Goal: Information Seeking & Learning: Learn about a topic

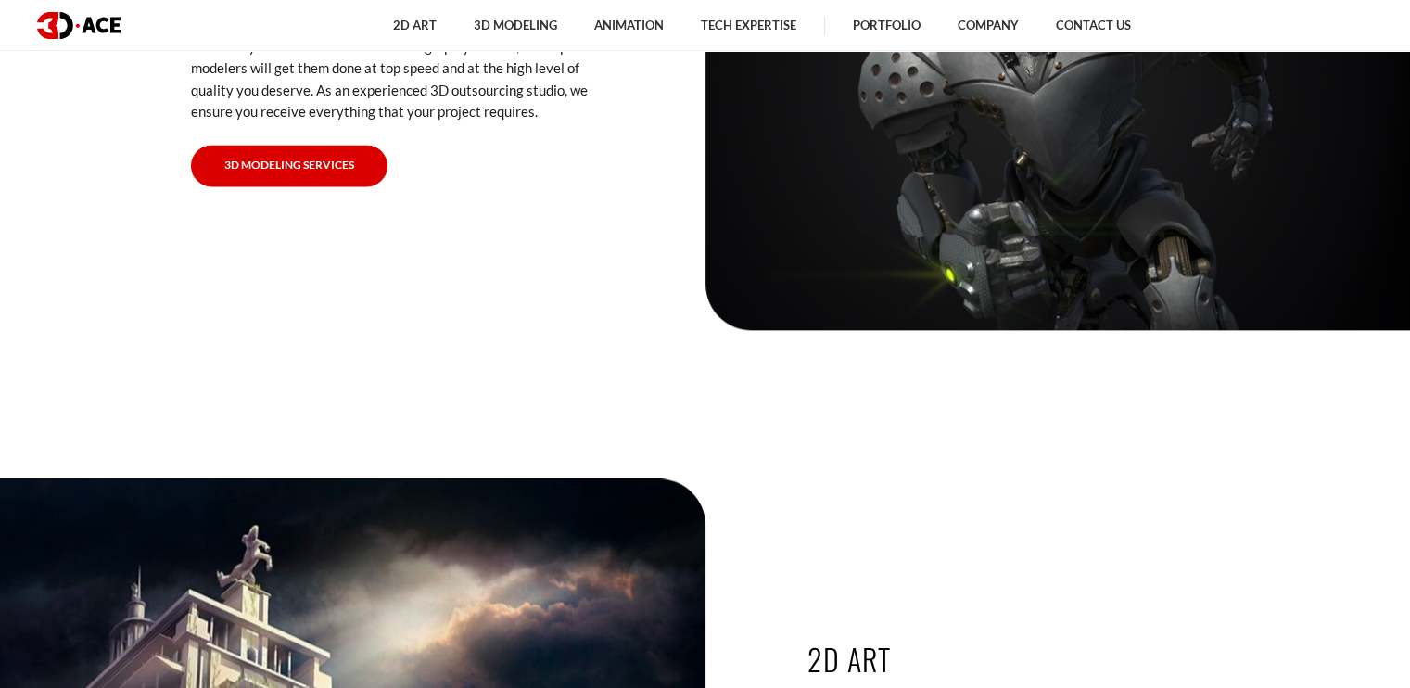
scroll to position [2780, 0]
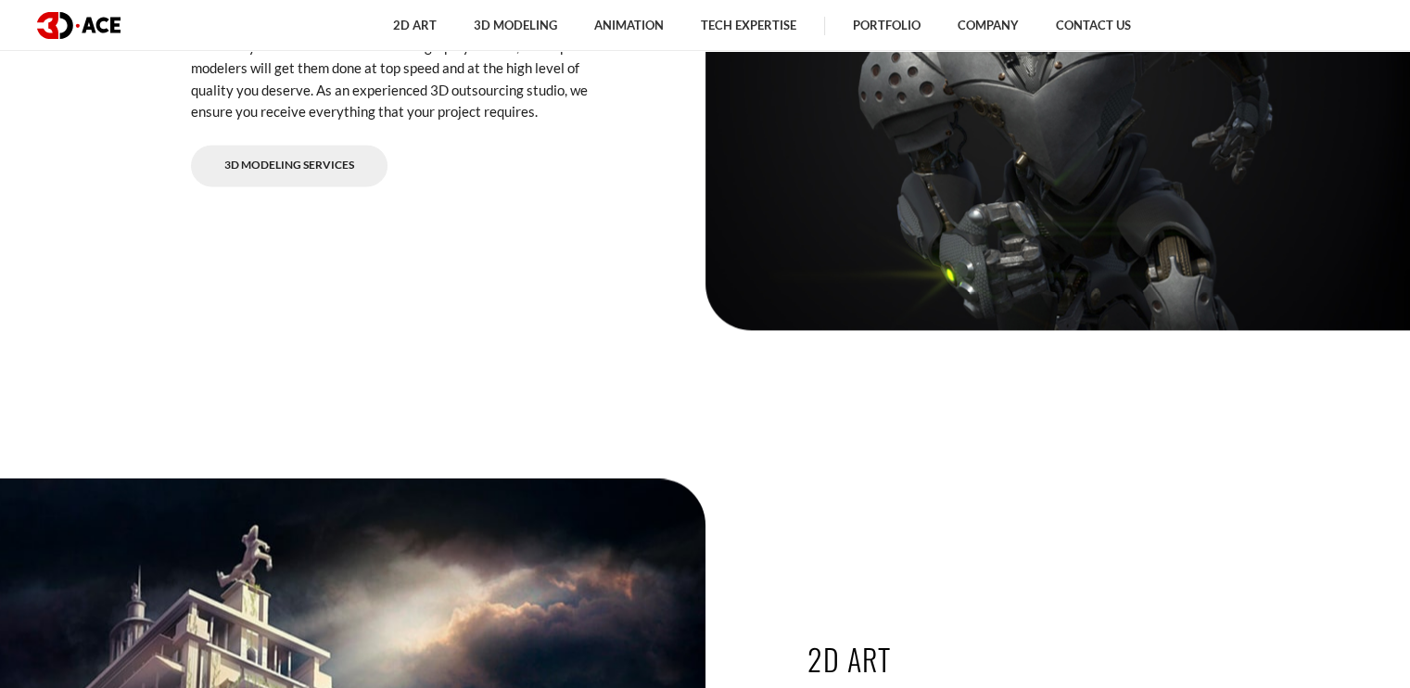
drag, startPoint x: 290, startPoint y: 173, endPoint x: 366, endPoint y: 194, distance: 78.7
click at [290, 173] on link "3D Modeling Services" at bounding box center [289, 166] width 196 height 42
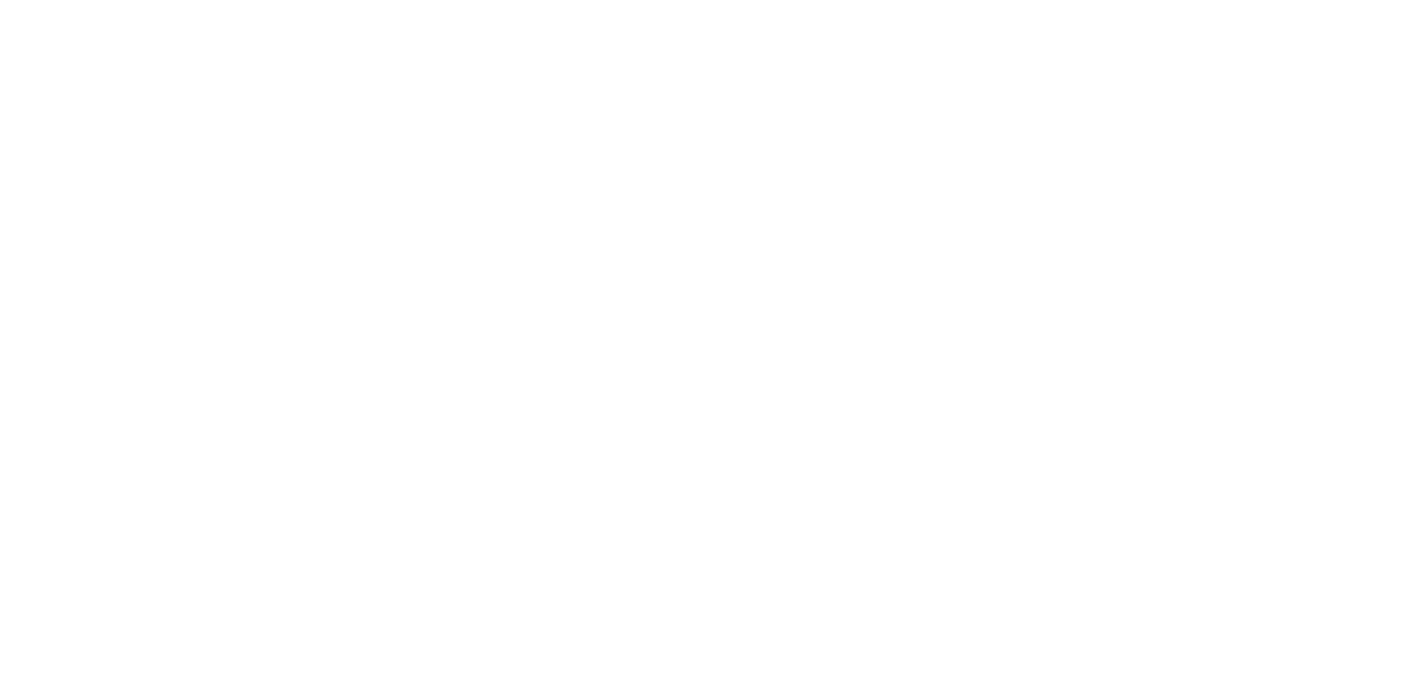
click at [916, 570] on div at bounding box center [705, 344] width 1410 height 688
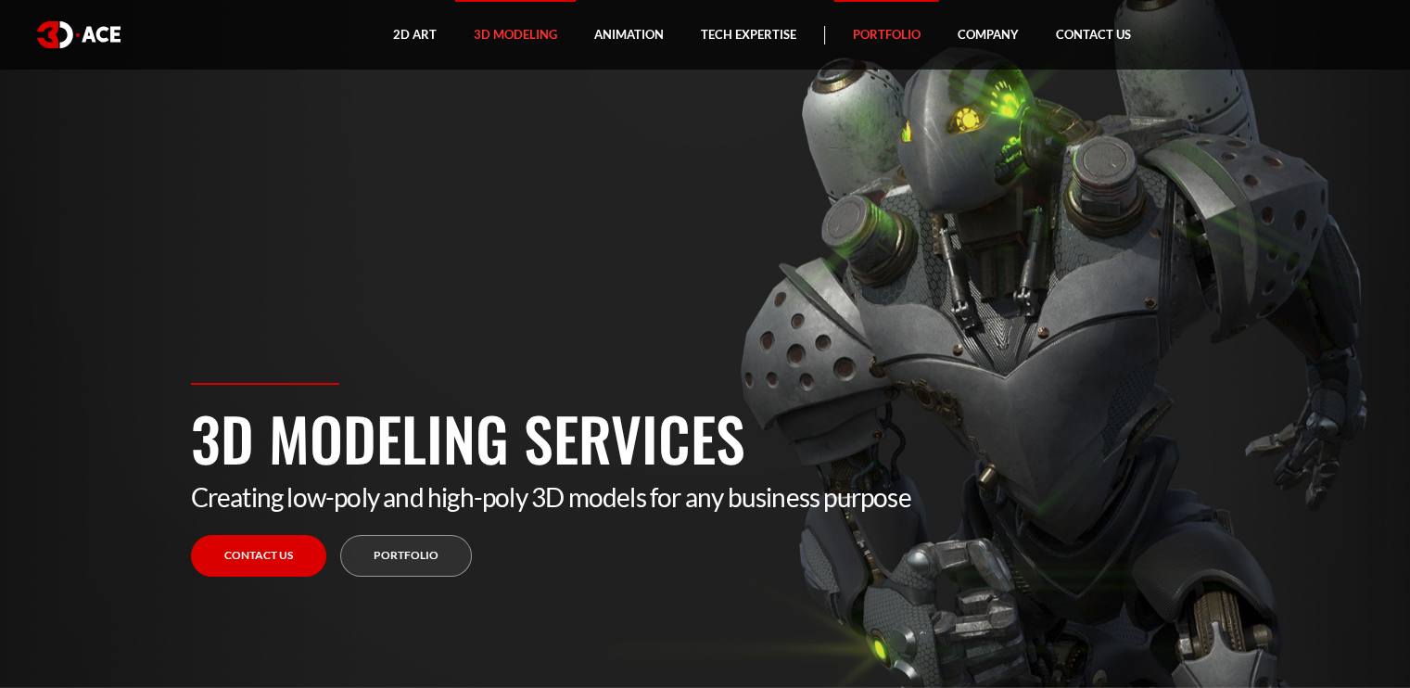
click at [901, 44] on link "Portfolio" at bounding box center [886, 35] width 105 height 70
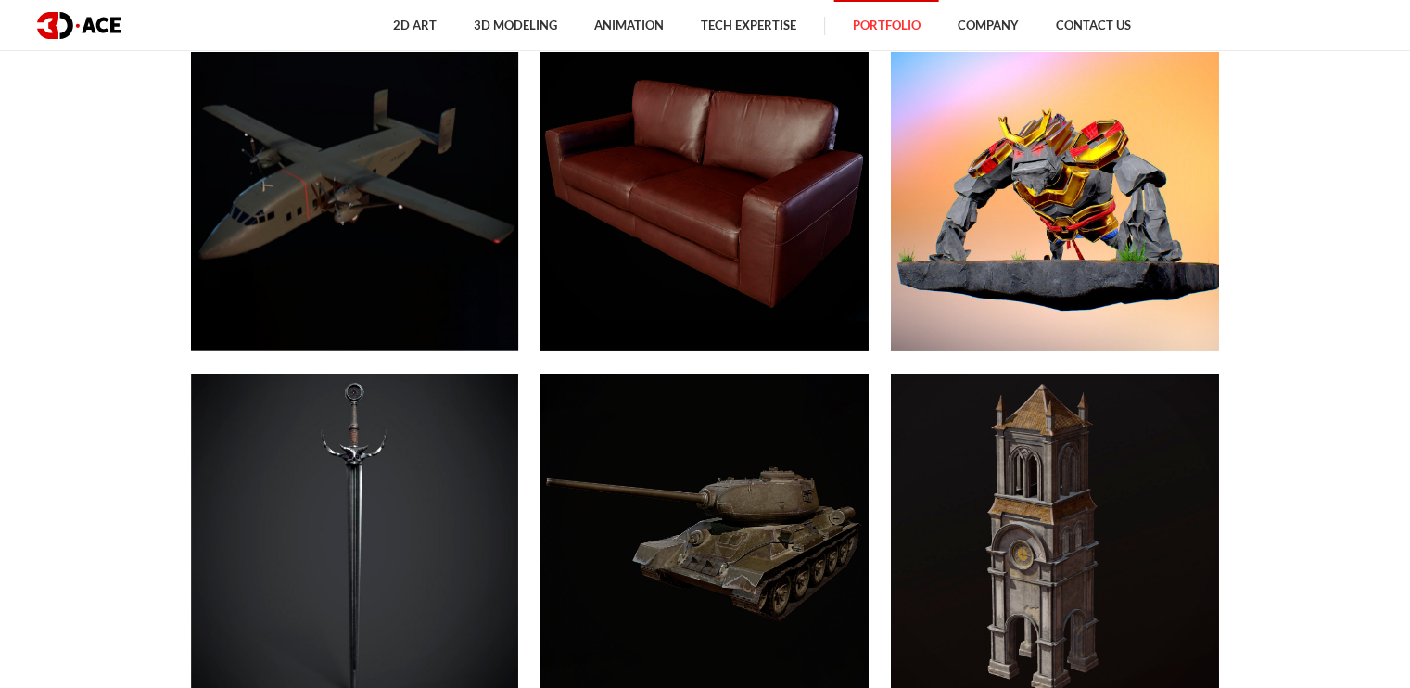
scroll to position [11856, 0]
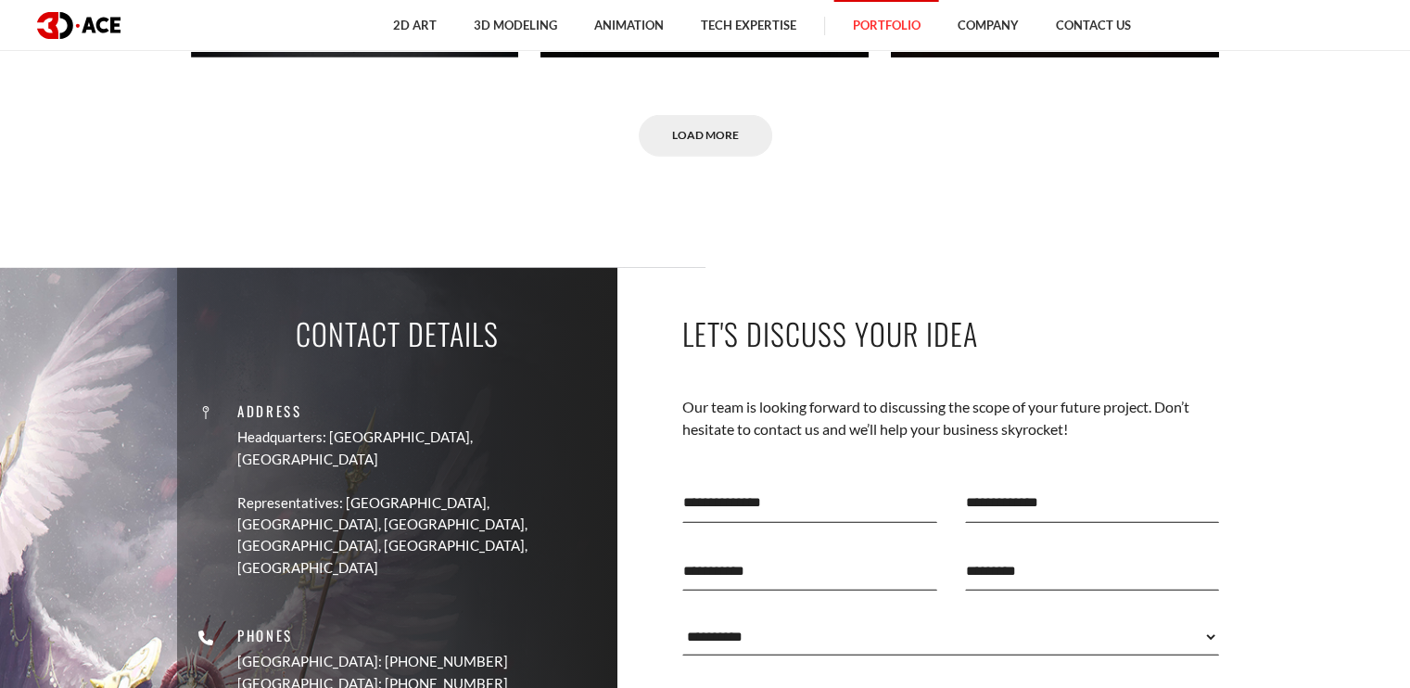
scroll to position [12500, 0]
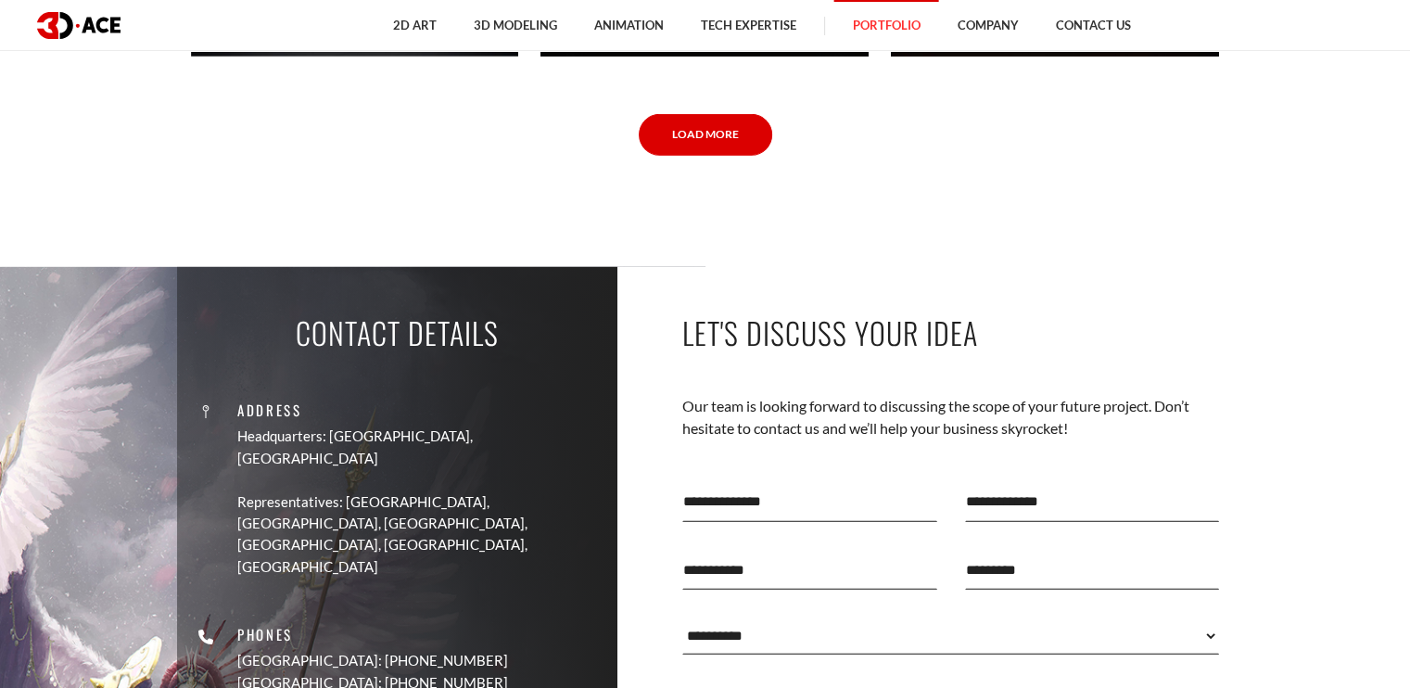
click at [690, 134] on link "Load More" at bounding box center [705, 135] width 133 height 42
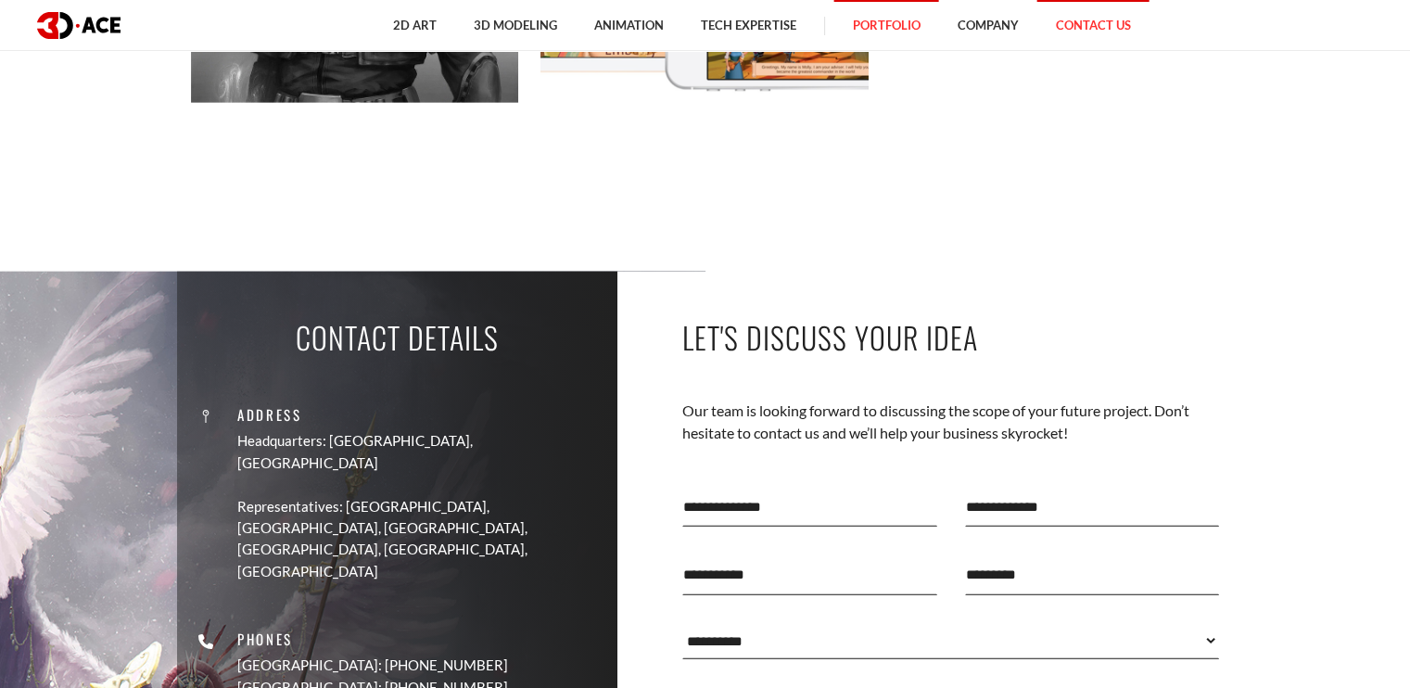
scroll to position [18404, 0]
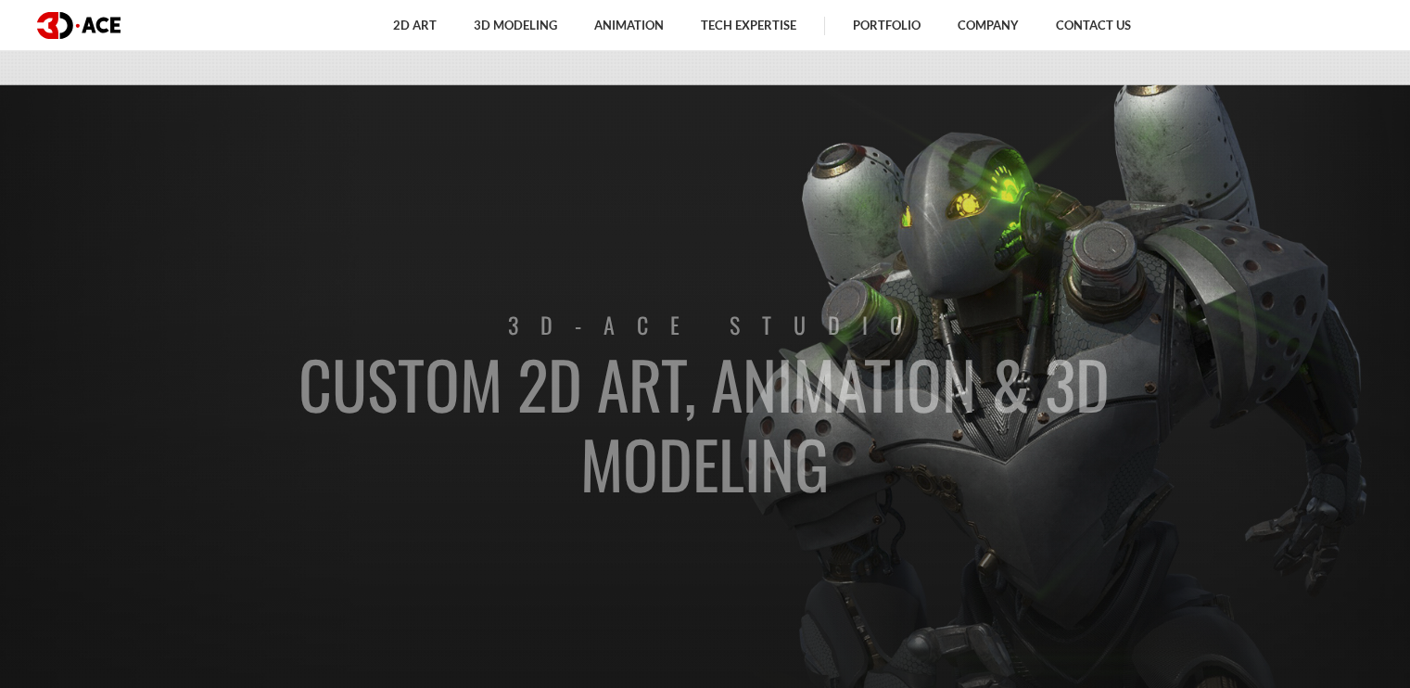
scroll to position [219, 0]
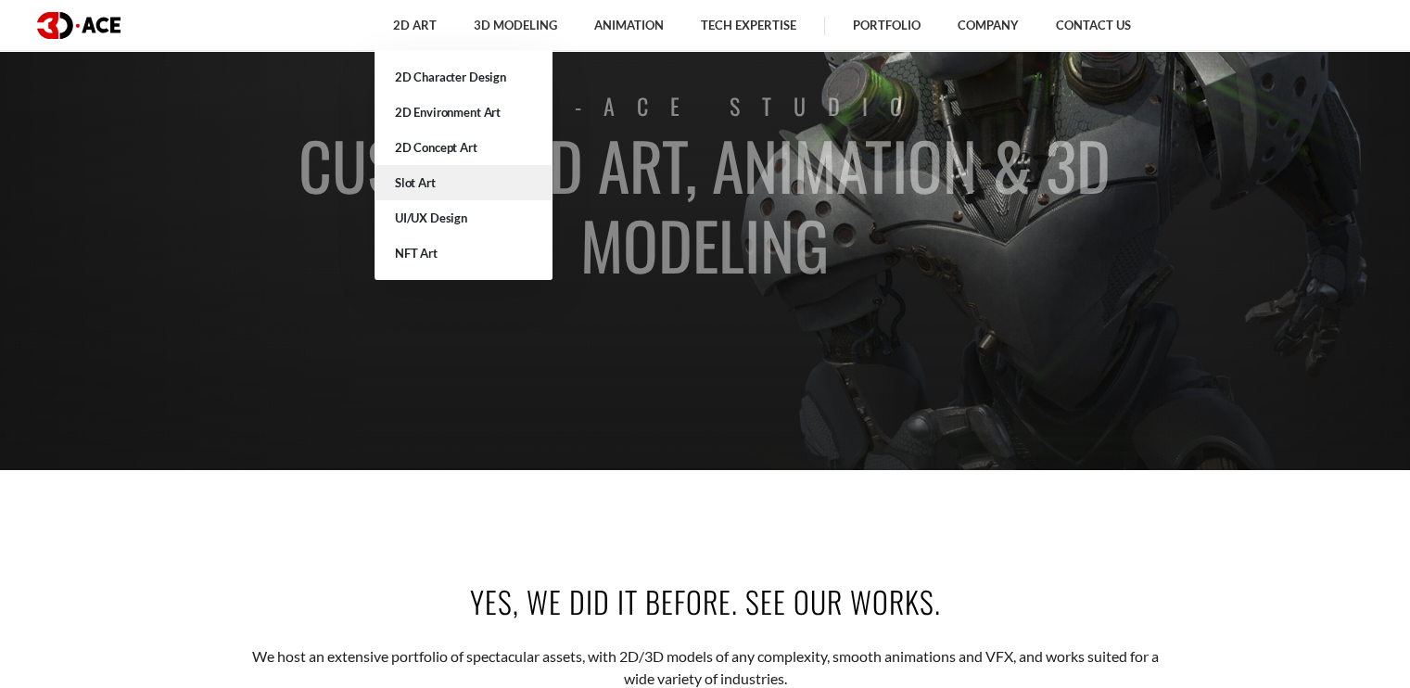
click at [430, 186] on link "Slot Art" at bounding box center [463, 182] width 178 height 35
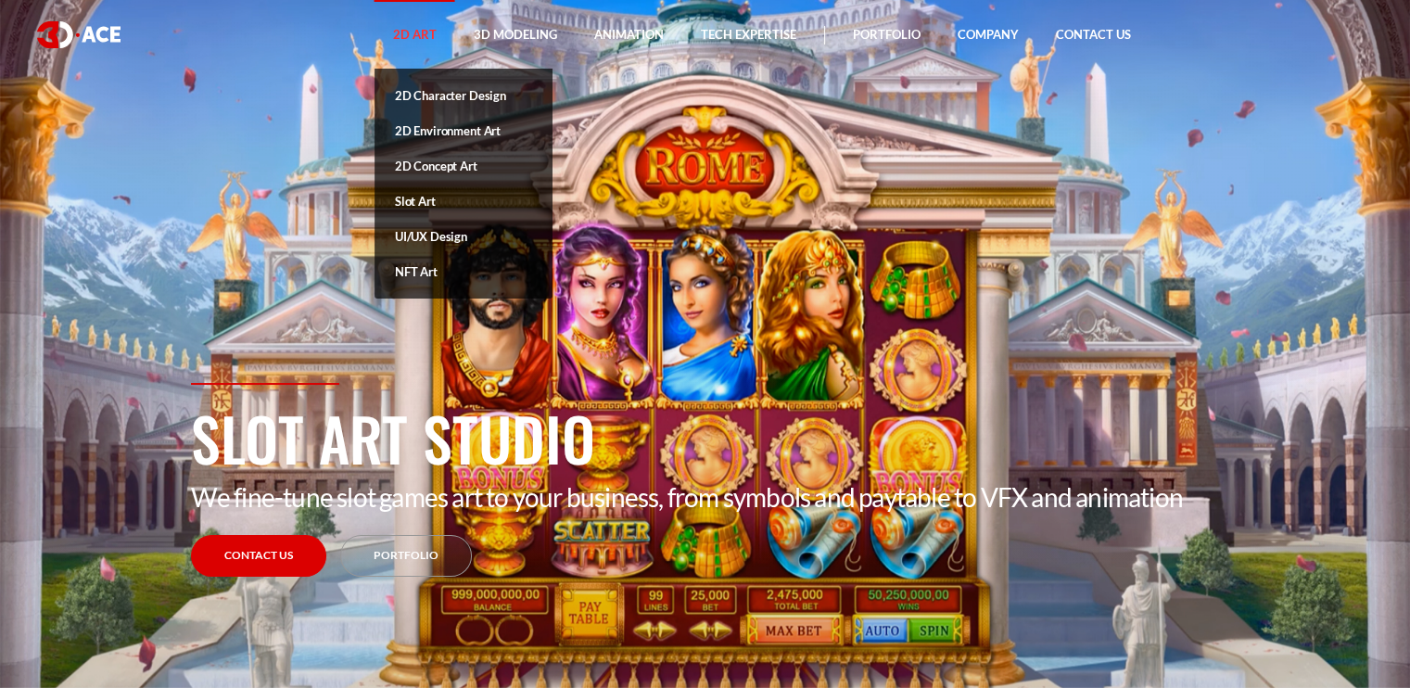
drag, startPoint x: 422, startPoint y: 270, endPoint x: 547, endPoint y: 299, distance: 128.6
click at [421, 270] on link "NFT Art" at bounding box center [463, 271] width 178 height 35
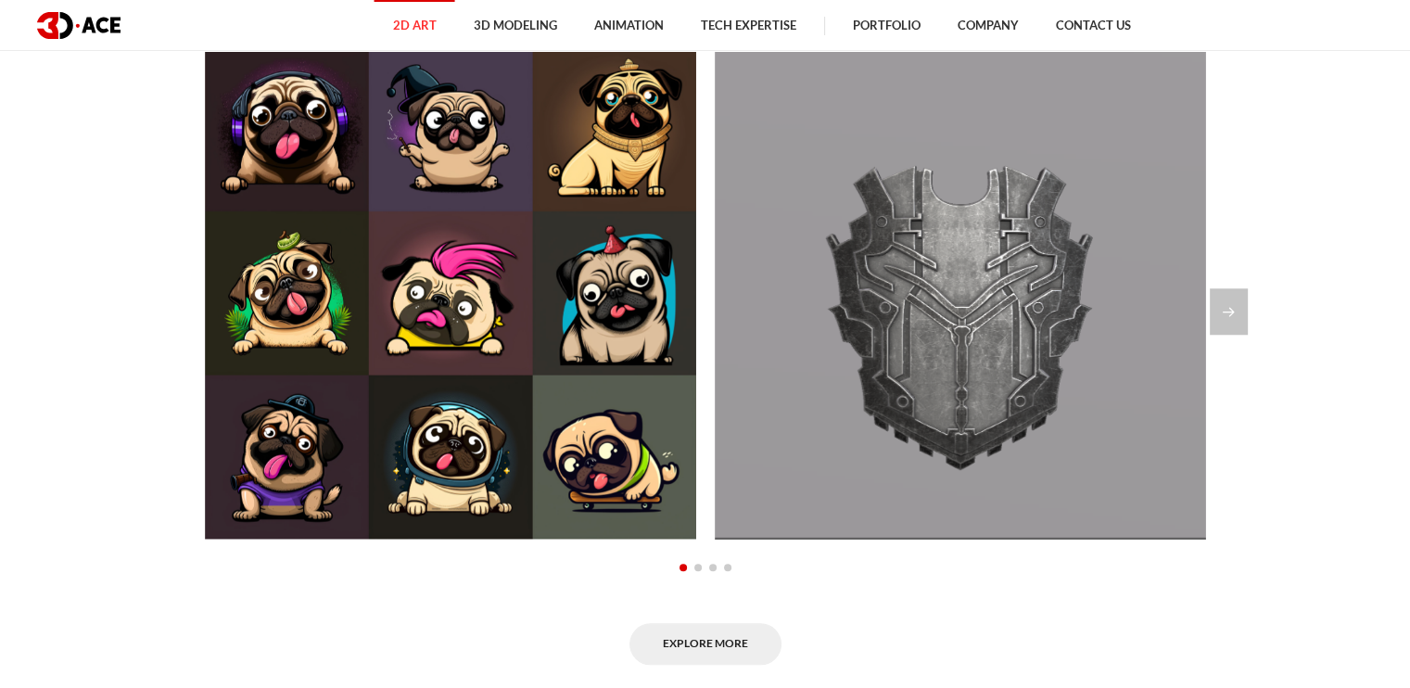
scroll to position [1571, 0]
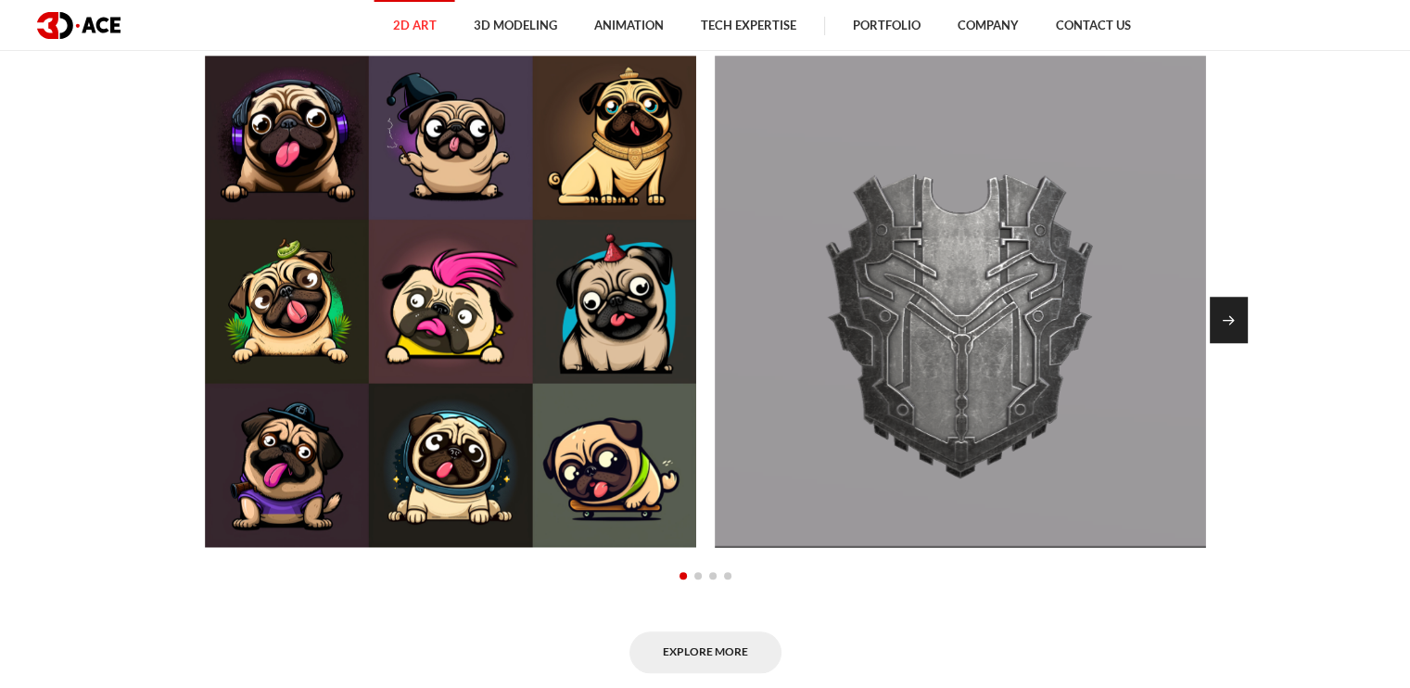
click at [1231, 333] on div "Next slide" at bounding box center [1228, 320] width 38 height 46
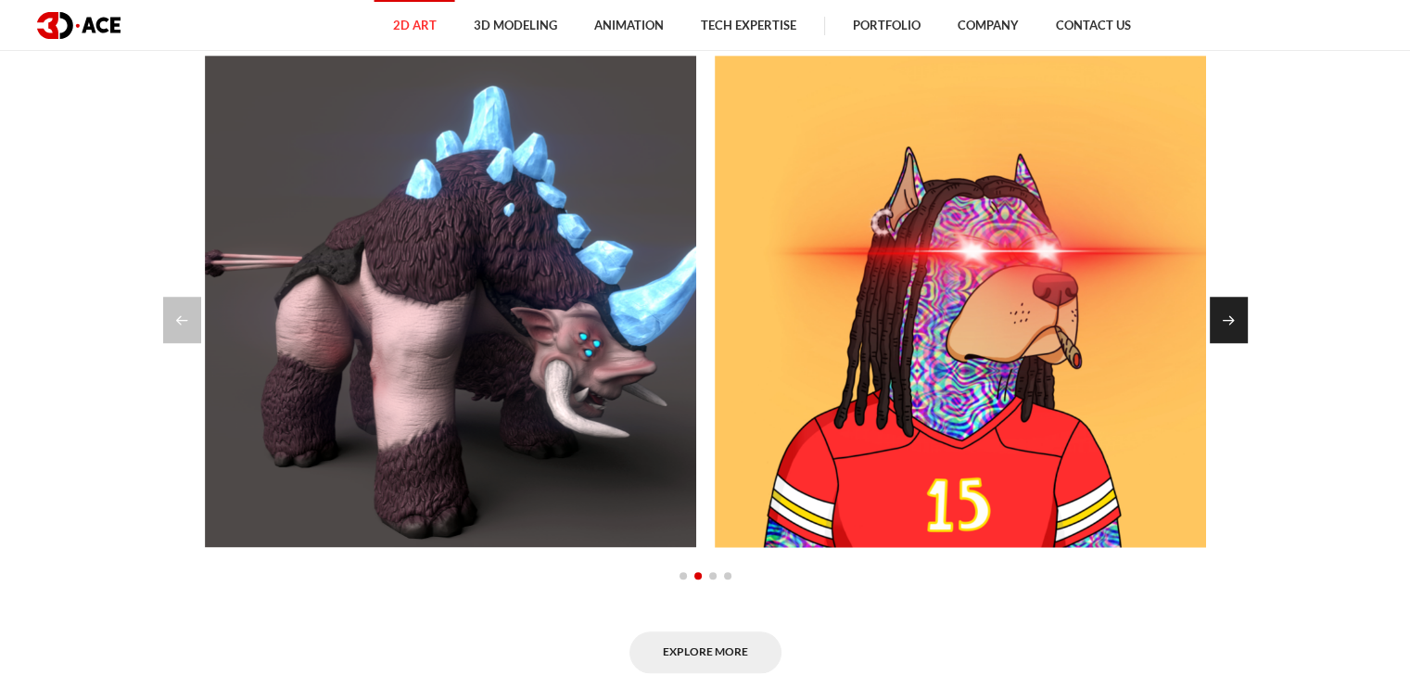
click at [1231, 334] on div "Next slide" at bounding box center [1228, 320] width 38 height 46
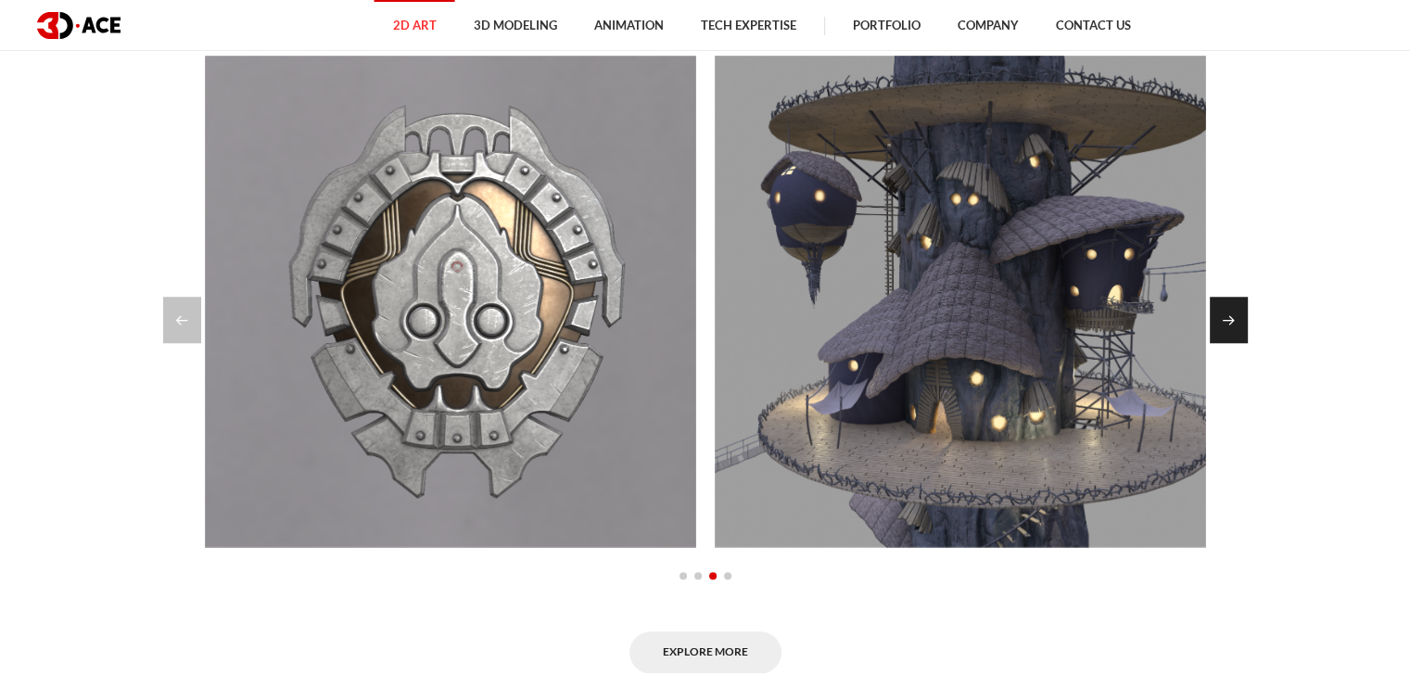
click at [1231, 334] on div "Next slide" at bounding box center [1228, 320] width 38 height 46
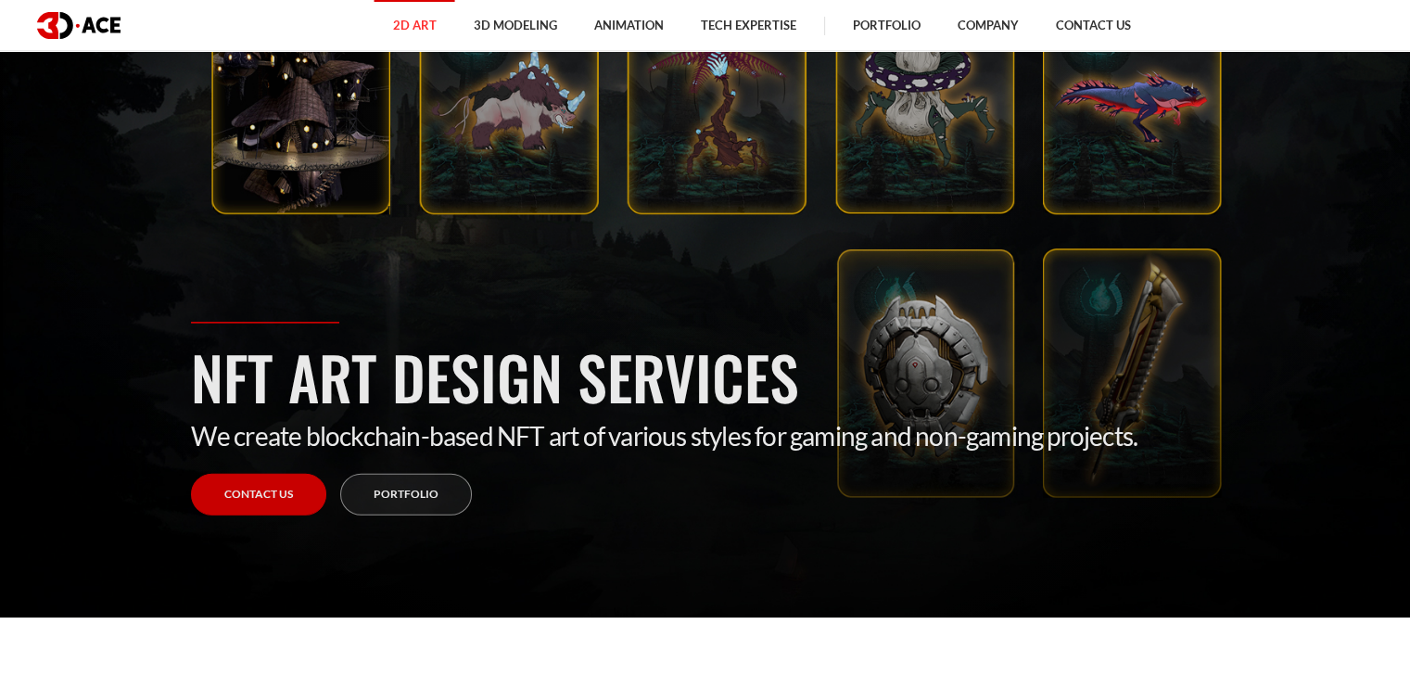
scroll to position [0, 0]
